Goal: Task Accomplishment & Management: Manage account settings

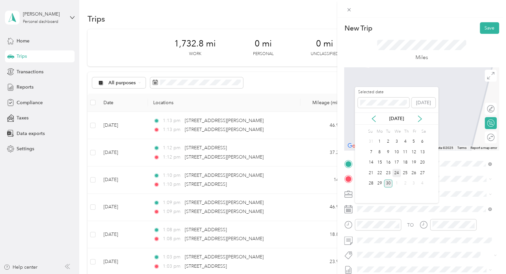
click at [398, 175] on div "24" at bounding box center [396, 173] width 9 height 8
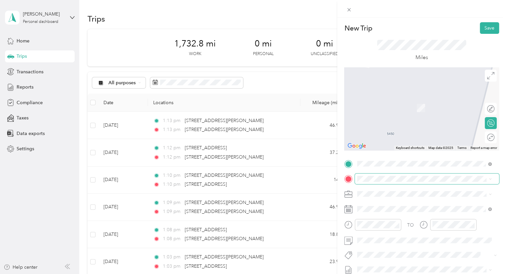
click at [376, 182] on span at bounding box center [427, 178] width 144 height 11
click at [392, 142] on span "[STREET_ADDRESS][US_STATE]" at bounding box center [403, 139] width 66 height 6
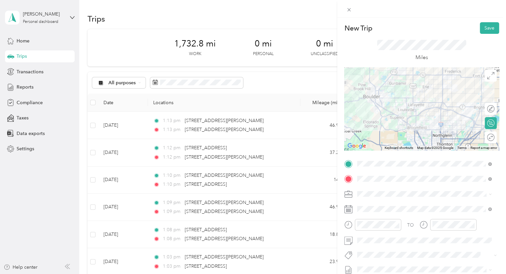
click at [405, 100] on div at bounding box center [421, 108] width 155 height 83
click at [404, 98] on div at bounding box center [421, 108] width 155 height 83
click at [392, 115] on div at bounding box center [421, 108] width 155 height 83
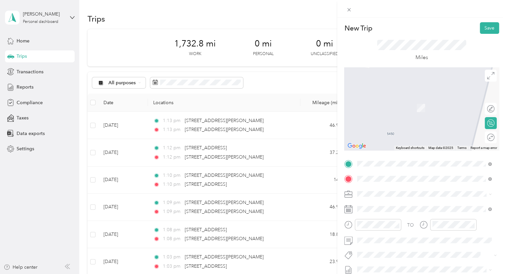
click at [399, 101] on span "[STREET_ADDRESS][US_STATE]" at bounding box center [403, 98] width 66 height 6
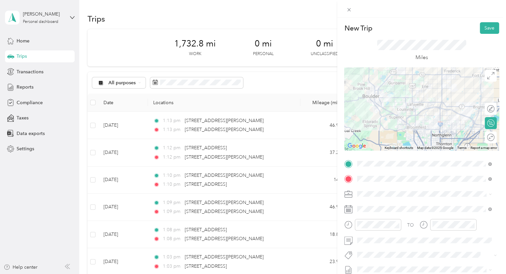
click at [404, 118] on div at bounding box center [421, 108] width 155 height 83
click at [485, 27] on button "Save" at bounding box center [489, 28] width 19 height 12
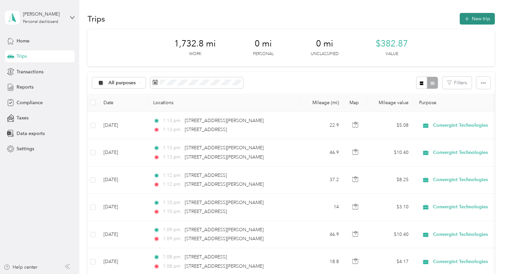
click at [465, 19] on icon "button" at bounding box center [467, 19] width 8 height 8
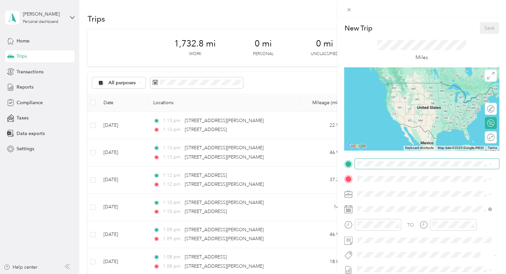
click at [394, 160] on span at bounding box center [427, 164] width 144 height 11
click at [392, 190] on span "[STREET_ADDRESS][US_STATE]" at bounding box center [403, 188] width 66 height 6
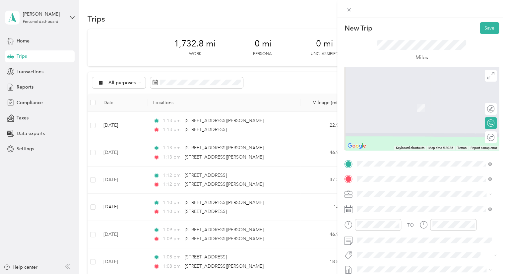
click at [389, 96] on span "[STREET_ADDRESS][PERSON_NAME][US_STATE]" at bounding box center [421, 98] width 103 height 6
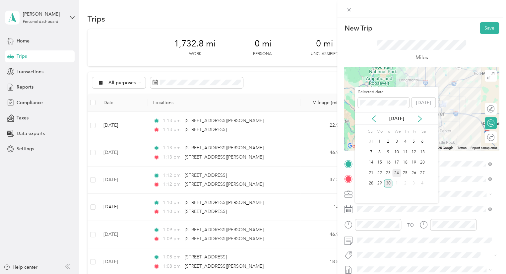
click at [397, 171] on div "24" at bounding box center [396, 173] width 9 height 8
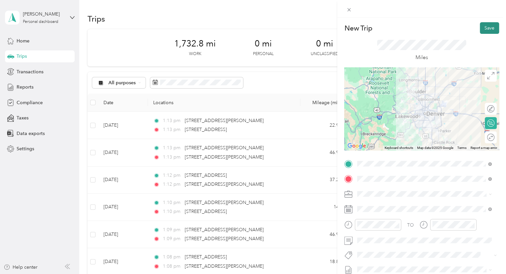
click at [488, 28] on button "Save" at bounding box center [489, 28] width 19 height 12
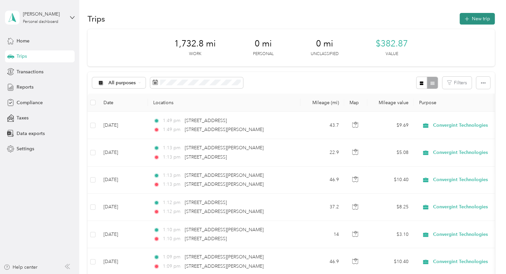
click at [468, 21] on button "New trip" at bounding box center [477, 19] width 35 height 12
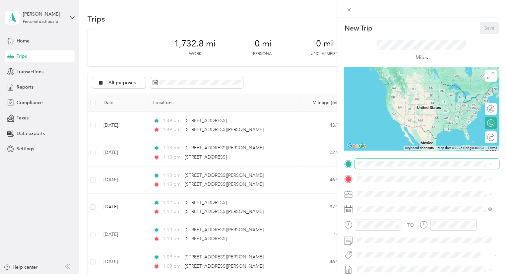
click at [373, 160] on span at bounding box center [427, 164] width 144 height 11
click at [392, 191] on span "[STREET_ADDRESS][PERSON_NAME][US_STATE]" at bounding box center [421, 188] width 103 height 6
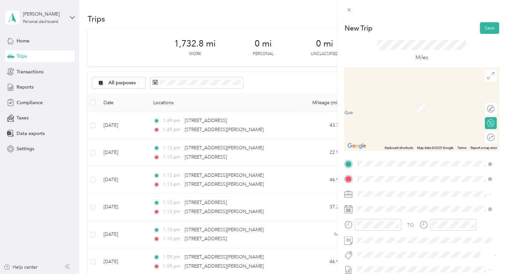
click at [390, 96] on span "[STREET_ADDRESS][US_STATE]" at bounding box center [403, 98] width 66 height 6
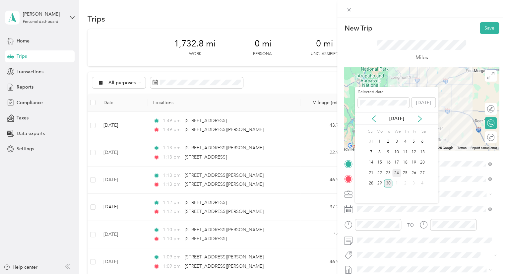
click at [397, 172] on div "24" at bounding box center [396, 173] width 9 height 8
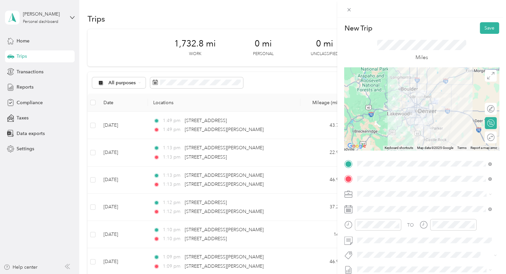
click at [431, 109] on div at bounding box center [421, 108] width 155 height 83
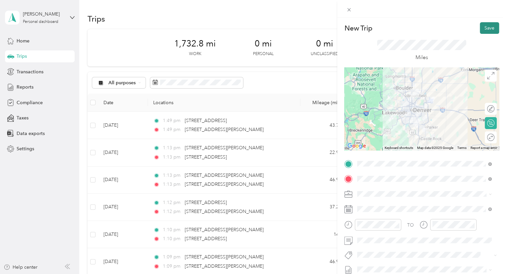
click at [484, 27] on button "Save" at bounding box center [489, 28] width 19 height 12
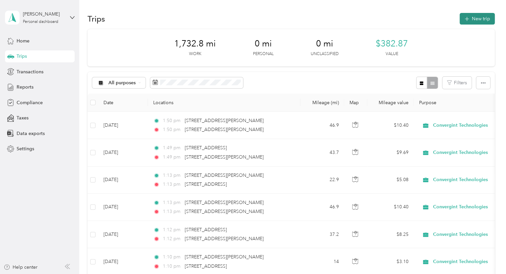
click at [472, 16] on button "New trip" at bounding box center [477, 19] width 35 height 12
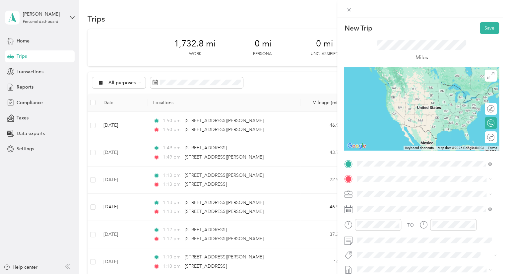
click at [395, 188] on span "[STREET_ADDRESS][US_STATE]" at bounding box center [403, 188] width 66 height 6
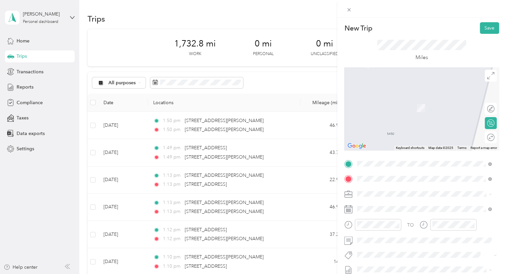
click at [394, 210] on li "[STREET_ADDRESS][US_STATE]" at bounding box center [424, 203] width 139 height 14
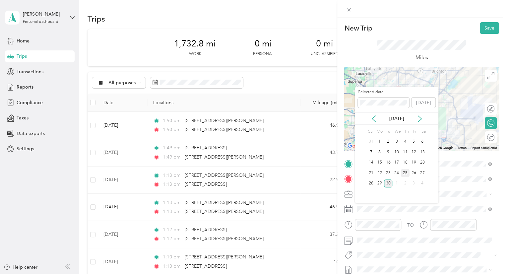
click at [406, 174] on div "25" at bounding box center [405, 173] width 9 height 8
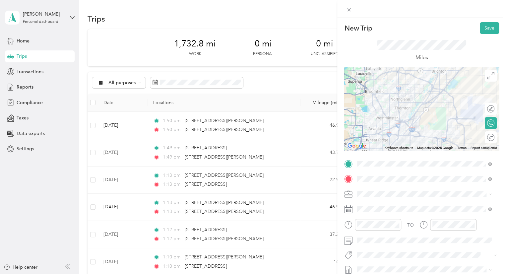
click at [451, 100] on div at bounding box center [421, 108] width 155 height 83
click at [450, 102] on div at bounding box center [421, 108] width 155 height 83
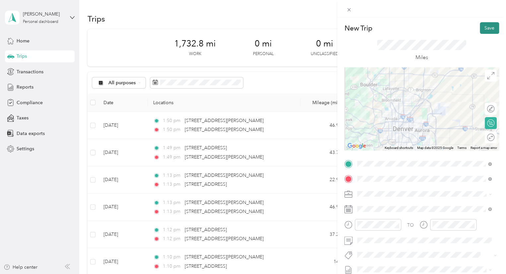
click at [486, 30] on button "Save" at bounding box center [489, 28] width 19 height 12
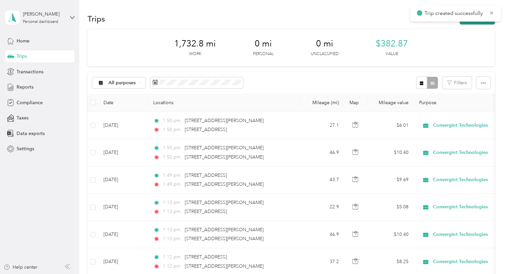
click at [490, 13] on icon at bounding box center [491, 13] width 5 height 6
click at [470, 21] on button "New trip" at bounding box center [477, 19] width 35 height 12
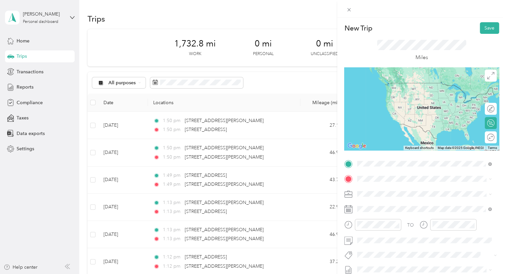
click at [393, 190] on span "[STREET_ADDRESS][US_STATE]" at bounding box center [403, 188] width 66 height 6
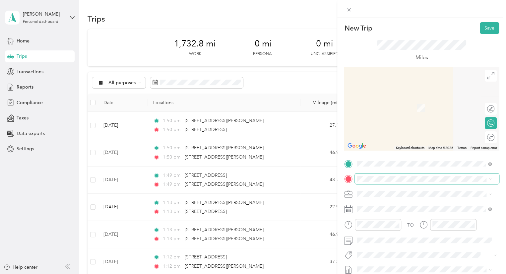
click at [379, 180] on span at bounding box center [427, 178] width 144 height 11
click at [394, 101] on span "[STREET_ADDRESS][US_STATE]" at bounding box center [403, 98] width 66 height 6
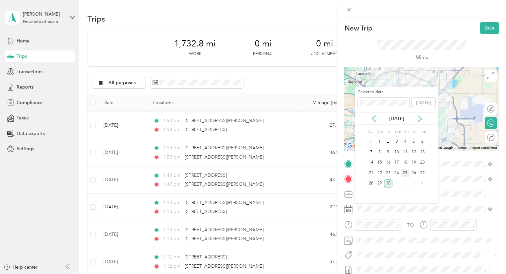
click at [405, 171] on div "25" at bounding box center [405, 173] width 9 height 8
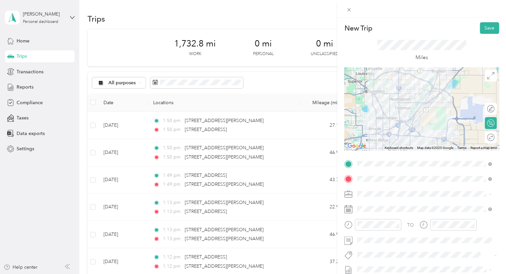
click at [416, 108] on div at bounding box center [421, 108] width 155 height 83
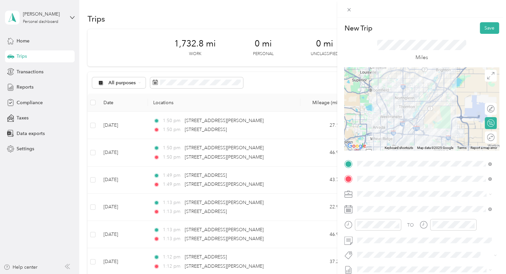
click at [401, 115] on div at bounding box center [421, 108] width 155 height 83
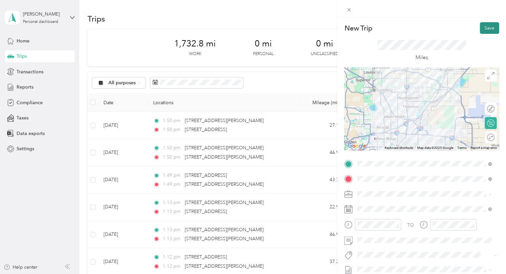
click at [488, 30] on button "Save" at bounding box center [489, 28] width 19 height 12
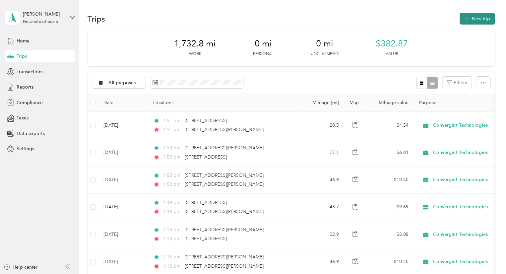
click at [470, 20] on button "New trip" at bounding box center [477, 19] width 35 height 12
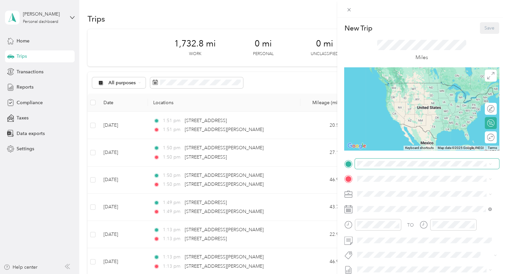
click at [364, 167] on span at bounding box center [427, 164] width 144 height 11
click at [389, 186] on span "[STREET_ADDRESS][US_STATE]" at bounding box center [403, 188] width 66 height 6
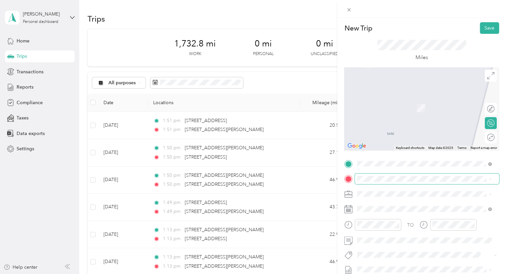
click at [385, 182] on span at bounding box center [427, 178] width 144 height 11
click at [396, 182] on span at bounding box center [427, 178] width 144 height 11
click at [379, 182] on span at bounding box center [427, 178] width 144 height 11
drag, startPoint x: 401, startPoint y: 207, endPoint x: 397, endPoint y: 206, distance: 3.7
click at [402, 206] on span "[STREET_ADDRESS][US_STATE]" at bounding box center [403, 203] width 66 height 6
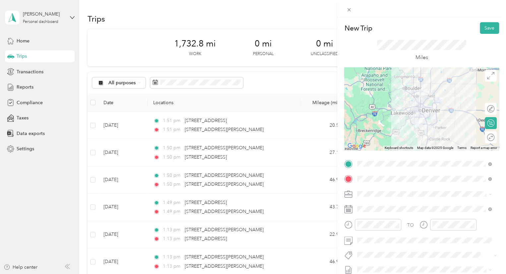
click at [424, 122] on div at bounding box center [421, 108] width 155 height 83
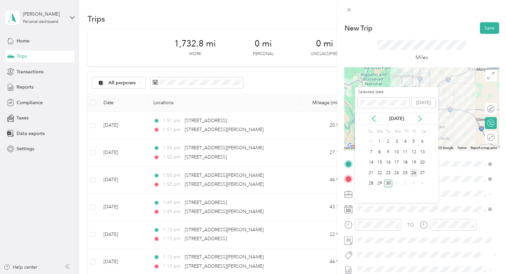
click at [413, 174] on div "26" at bounding box center [414, 173] width 9 height 8
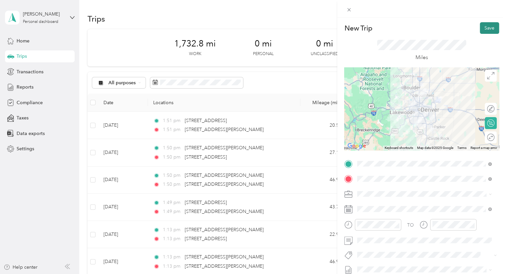
click at [487, 30] on button "Save" at bounding box center [489, 28] width 19 height 12
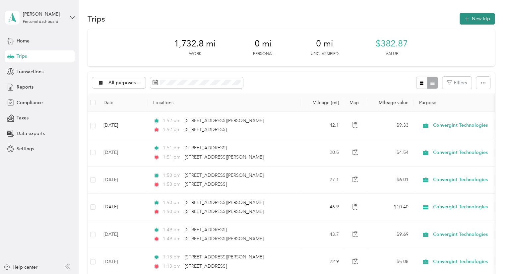
click at [474, 19] on button "New trip" at bounding box center [477, 19] width 35 height 12
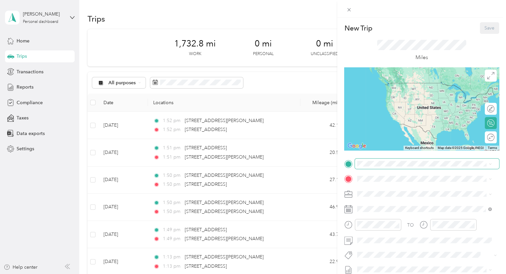
click at [387, 159] on span at bounding box center [427, 164] width 144 height 11
click at [397, 190] on span "[STREET_ADDRESS][US_STATE]" at bounding box center [403, 188] width 66 height 6
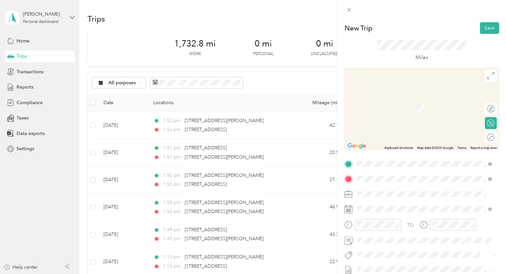
click at [389, 101] on span "[STREET_ADDRESS][PERSON_NAME][US_STATE]" at bounding box center [421, 98] width 103 height 6
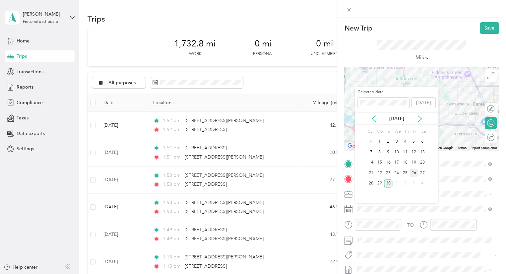
click at [414, 174] on div "26" at bounding box center [414, 173] width 9 height 8
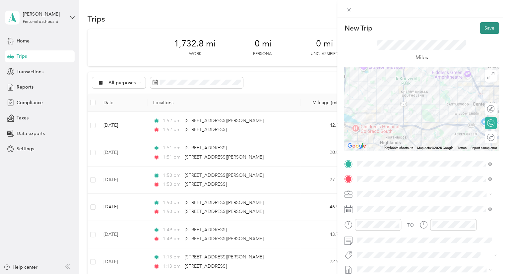
click at [486, 26] on button "Save" at bounding box center [489, 28] width 19 height 12
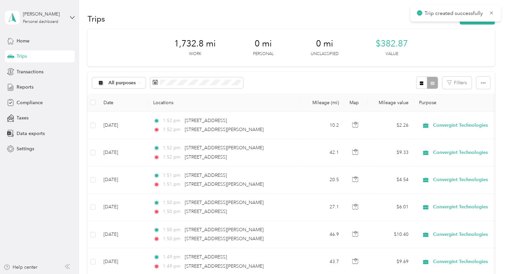
click at [474, 24] on button "New trip" at bounding box center [477, 19] width 35 height 12
click at [473, 23] on div "New Trip Save" at bounding box center [424, 28] width 155 height 12
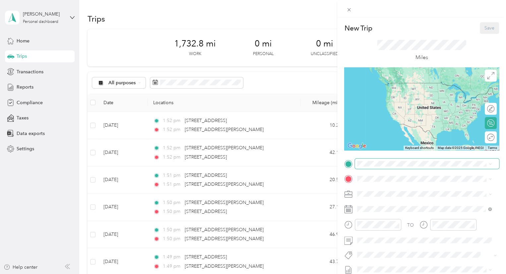
click at [361, 159] on span at bounding box center [427, 164] width 144 height 11
click at [406, 191] on span "[STREET_ADDRESS][PERSON_NAME][US_STATE]" at bounding box center [421, 188] width 103 height 6
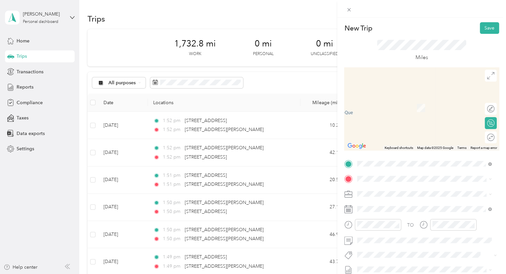
click at [393, 184] on div "TO Add photo" at bounding box center [421, 239] width 155 height 160
click at [388, 101] on span "[STREET_ADDRESS][US_STATE]" at bounding box center [403, 98] width 66 height 6
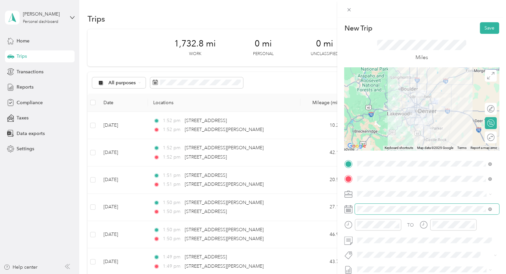
click at [369, 212] on span at bounding box center [427, 209] width 144 height 11
click at [364, 213] on span at bounding box center [427, 209] width 144 height 11
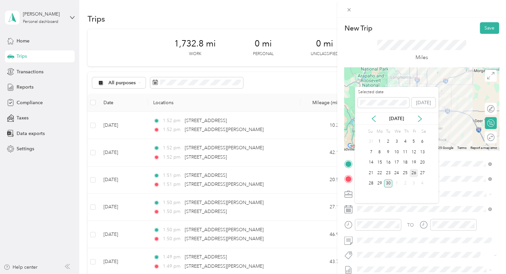
click at [412, 173] on div "26" at bounding box center [414, 173] width 9 height 8
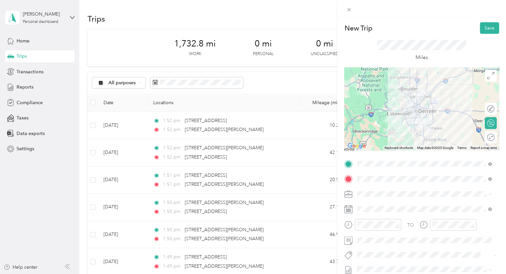
click at [430, 114] on div at bounding box center [421, 108] width 155 height 83
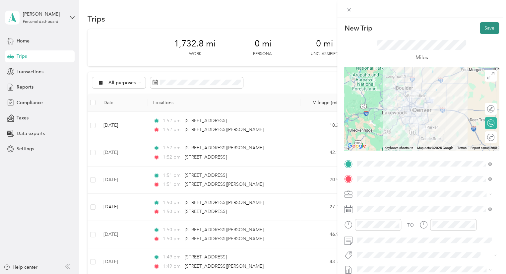
click at [484, 24] on button "Save" at bounding box center [489, 28] width 19 height 12
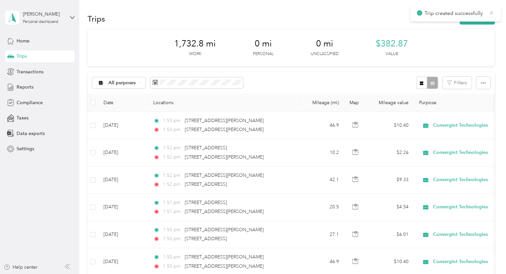
click at [492, 12] on icon at bounding box center [491, 12] width 3 height 3
click at [467, 18] on icon "button" at bounding box center [467, 19] width 8 height 8
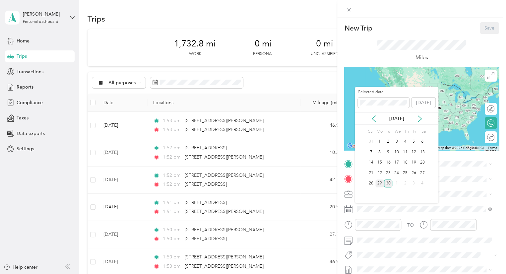
click at [376, 180] on div "29" at bounding box center [379, 183] width 9 height 8
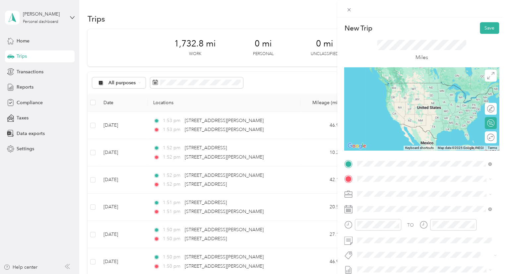
click at [412, 186] on span "[STREET_ADDRESS][US_STATE]" at bounding box center [403, 188] width 66 height 6
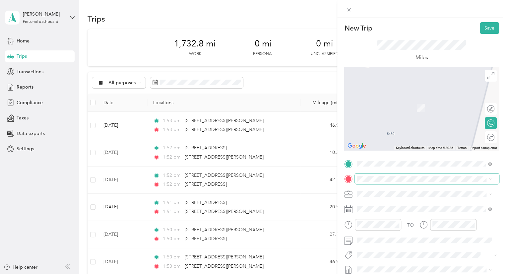
click at [374, 182] on span at bounding box center [427, 178] width 144 height 11
click at [379, 101] on span "[STREET_ADDRESS][US_STATE]" at bounding box center [403, 98] width 66 height 6
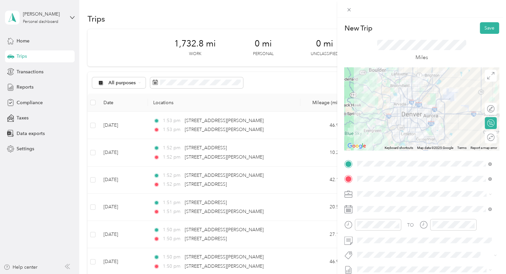
click at [438, 98] on div at bounding box center [421, 108] width 155 height 83
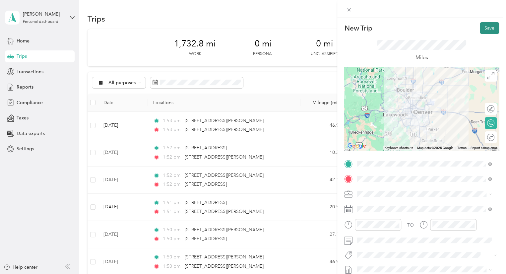
click at [481, 26] on button "Save" at bounding box center [489, 28] width 19 height 12
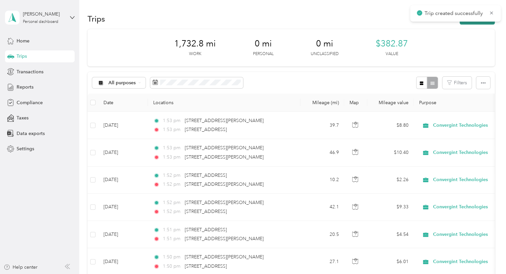
click at [473, 23] on button "New trip" at bounding box center [477, 19] width 35 height 12
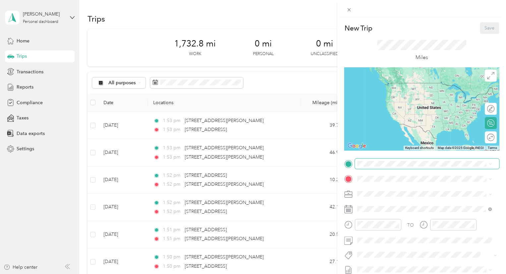
click at [398, 167] on span at bounding box center [427, 164] width 144 height 11
click at [390, 187] on span "[STREET_ADDRESS][US_STATE]" at bounding box center [403, 188] width 66 height 6
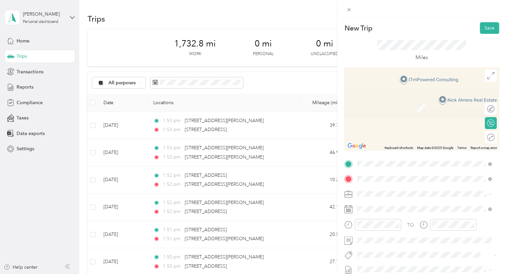
click at [387, 99] on span "[STREET_ADDRESS][US_STATE]" at bounding box center [403, 98] width 66 height 6
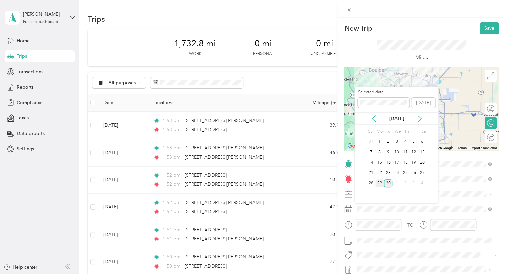
click at [381, 182] on div "29" at bounding box center [379, 183] width 9 height 8
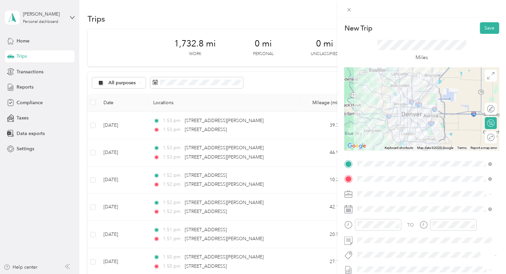
click at [425, 109] on div at bounding box center [421, 108] width 155 height 83
click at [489, 22] on button "Save" at bounding box center [489, 28] width 19 height 12
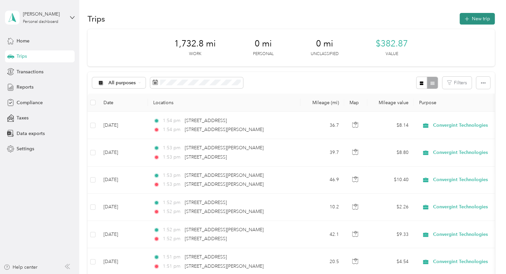
click at [471, 19] on button "New trip" at bounding box center [477, 19] width 35 height 12
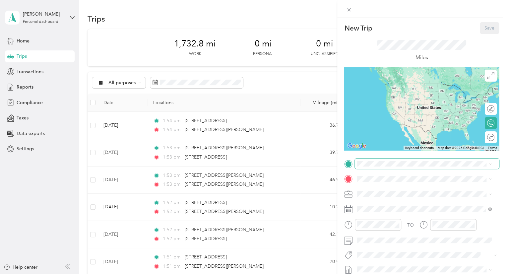
click at [366, 167] on span at bounding box center [427, 164] width 144 height 11
click at [397, 191] on span "[STREET_ADDRESS][US_STATE]" at bounding box center [403, 188] width 66 height 6
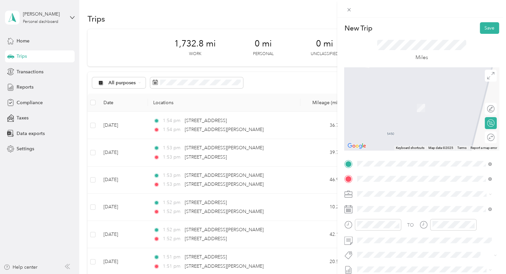
click at [409, 105] on li "[STREET_ADDRESS][US_STATE]" at bounding box center [424, 99] width 139 height 14
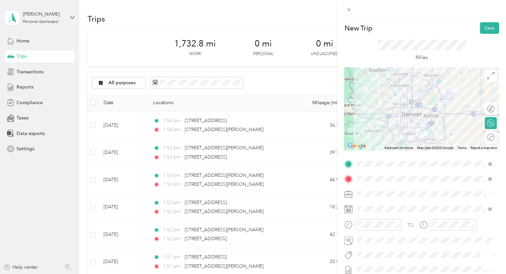
click at [436, 99] on div at bounding box center [421, 108] width 155 height 83
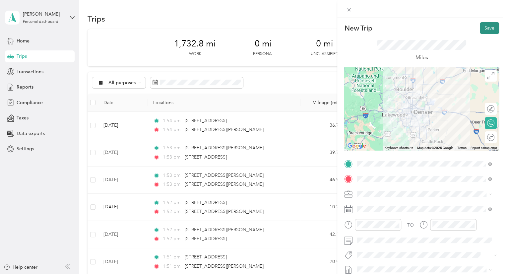
click at [480, 25] on button "Save" at bounding box center [489, 28] width 19 height 12
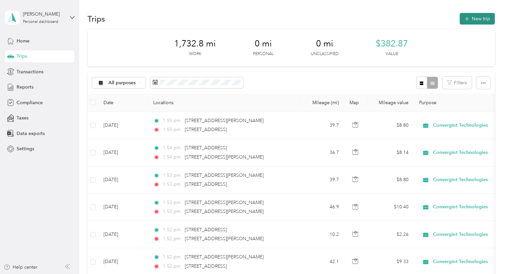
click at [467, 22] on button "New trip" at bounding box center [477, 19] width 35 height 12
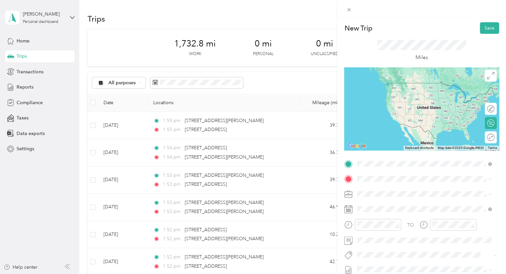
click at [375, 188] on span "[STREET_ADDRESS][US_STATE]" at bounding box center [403, 188] width 66 height 6
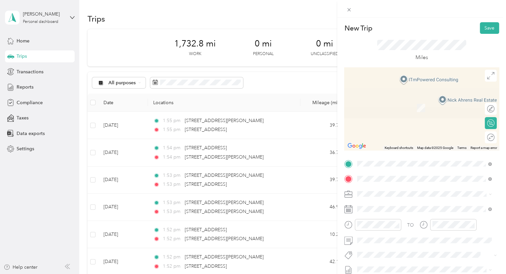
click at [409, 98] on span "[STREET_ADDRESS][PERSON_NAME][US_STATE]" at bounding box center [421, 98] width 103 height 6
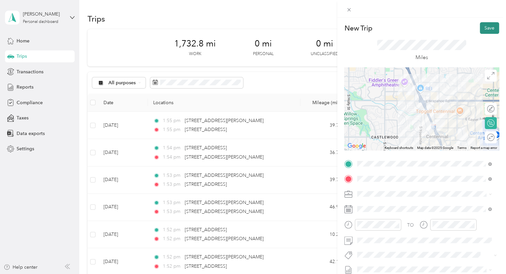
click at [483, 34] on button "Save" at bounding box center [489, 28] width 19 height 12
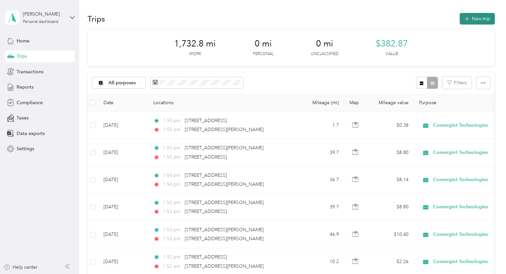
click at [474, 20] on button "New trip" at bounding box center [477, 19] width 35 height 12
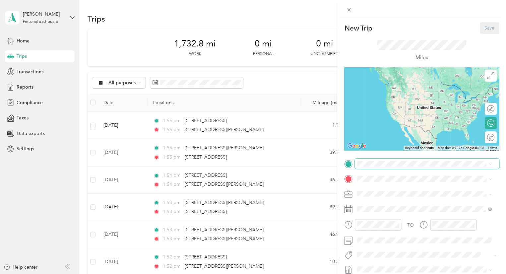
click at [379, 160] on span at bounding box center [427, 164] width 144 height 11
click at [399, 192] on div "[STREET_ADDRESS][PERSON_NAME][US_STATE]" at bounding box center [425, 187] width 130 height 9
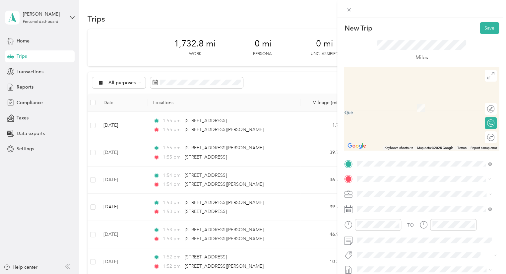
click at [396, 101] on span "[STREET_ADDRESS][US_STATE]" at bounding box center [403, 98] width 66 height 6
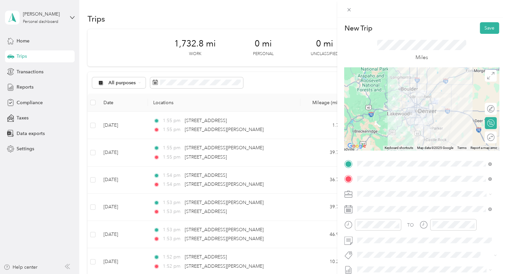
click at [429, 105] on div at bounding box center [421, 108] width 155 height 83
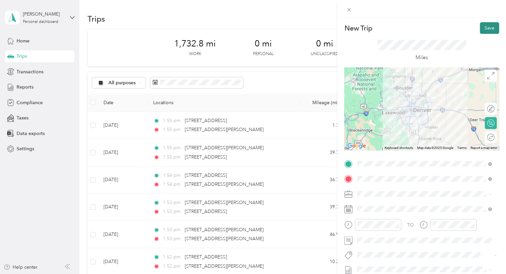
click at [490, 28] on button "Save" at bounding box center [489, 28] width 19 height 12
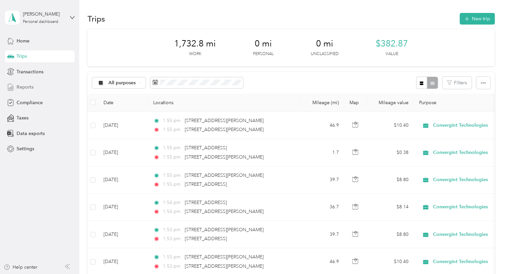
click at [26, 91] on div "Reports" at bounding box center [40, 87] width 70 height 12
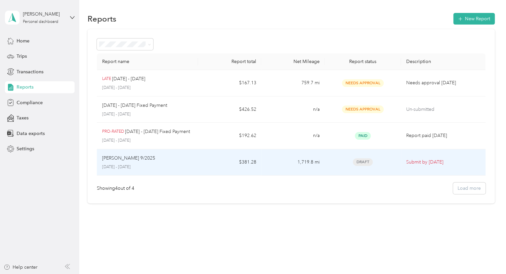
click at [118, 165] on p "[DATE] - [DATE]" at bounding box center [147, 167] width 91 height 6
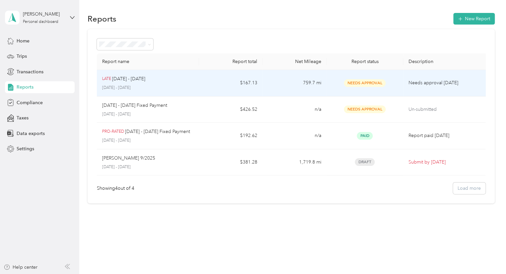
click at [363, 80] on span "Needs Approval" at bounding box center [365, 83] width 42 height 8
